Goal: Information Seeking & Learning: Learn about a topic

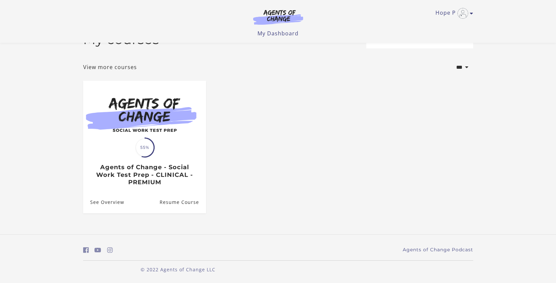
scroll to position [23, 0]
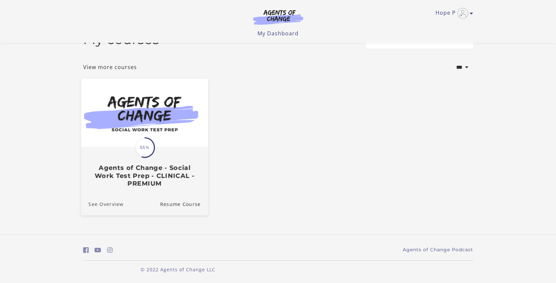
click at [98, 204] on link "See Overview" at bounding box center [102, 204] width 42 height 22
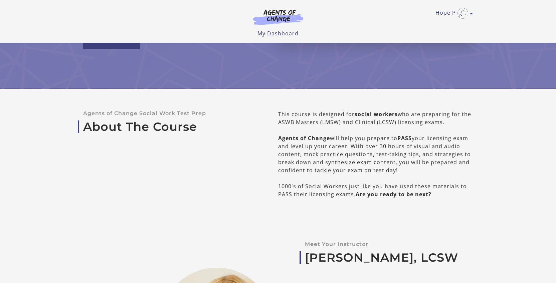
scroll to position [33, 0]
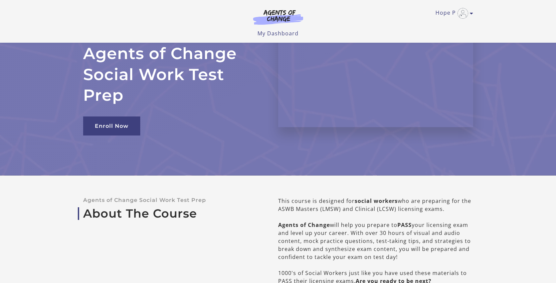
click at [447, 19] on div "Hope P My Account Support Sign Out Toggle menu Menu My Dashboard My Account Sup…" at bounding box center [278, 18] width 390 height 37
click at [447, 14] on link "Hope P" at bounding box center [453, 13] width 34 height 11
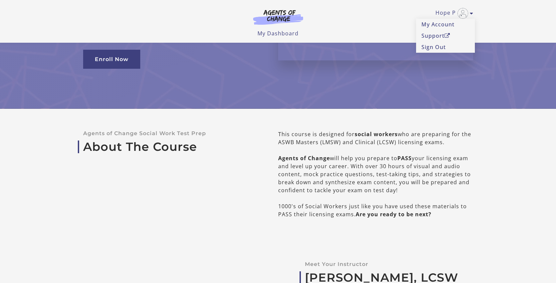
scroll to position [0, 0]
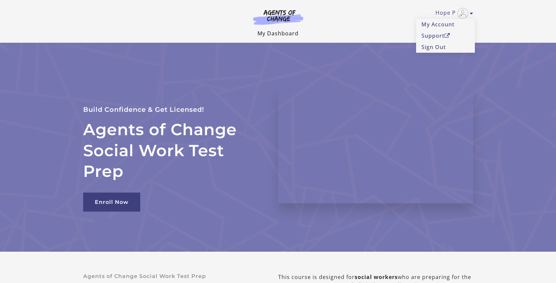
click at [279, 34] on link "My Dashboard" at bounding box center [278, 33] width 41 height 7
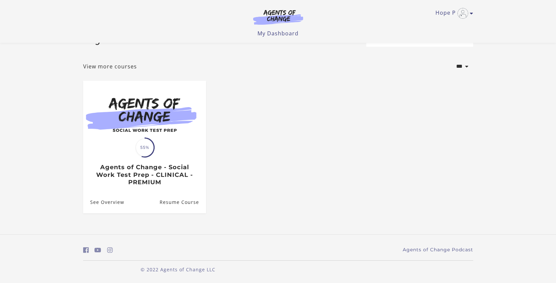
scroll to position [24, 0]
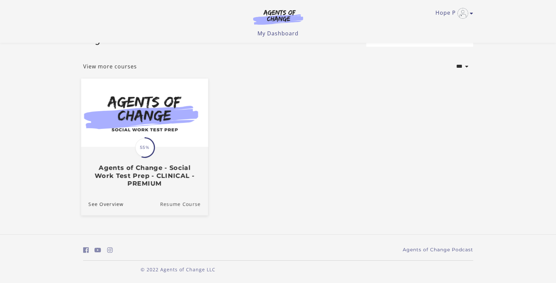
click at [186, 206] on link "Resume Course" at bounding box center [184, 204] width 48 height 22
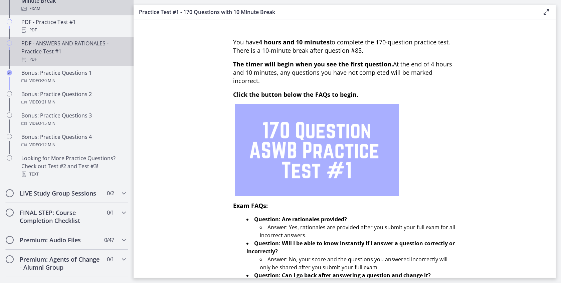
scroll to position [362, 0]
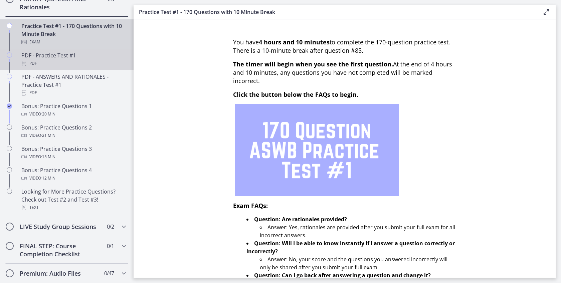
click at [42, 67] on div "PDF" at bounding box center [73, 63] width 104 height 8
